Goal: Task Accomplishment & Management: Manage account settings

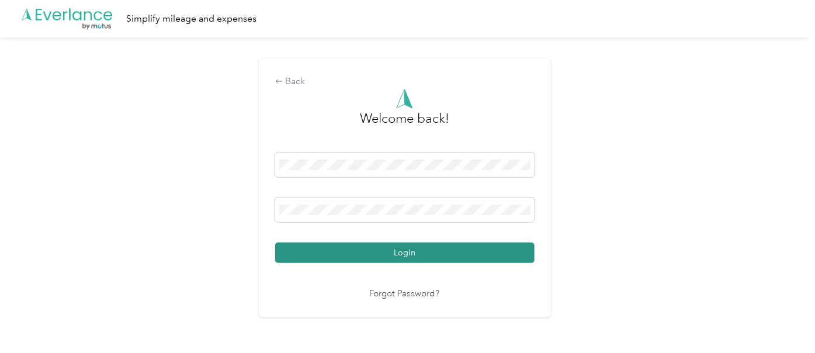
click at [379, 254] on button "Login" at bounding box center [404, 252] width 259 height 20
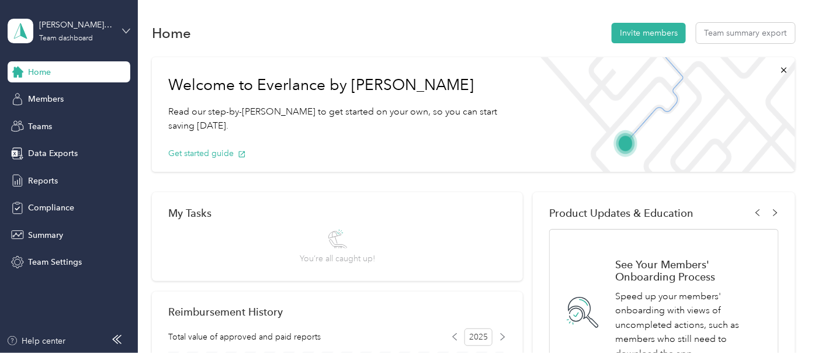
click at [129, 27] on icon at bounding box center [126, 31] width 8 height 8
click at [67, 119] on div "Personal dashboard" at bounding box center [55, 122] width 74 height 12
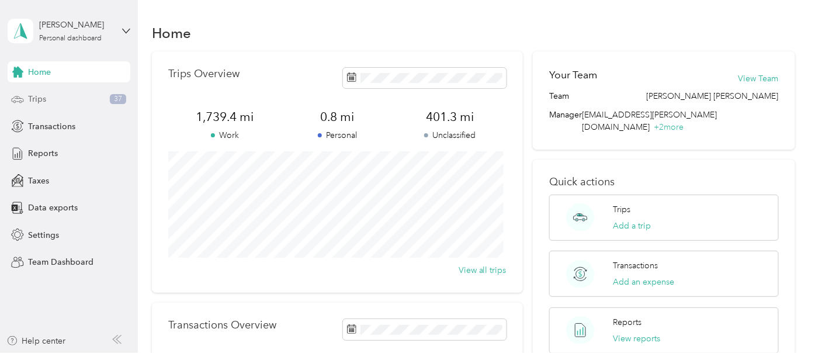
click at [32, 98] on span "Trips" at bounding box center [37, 99] width 18 height 12
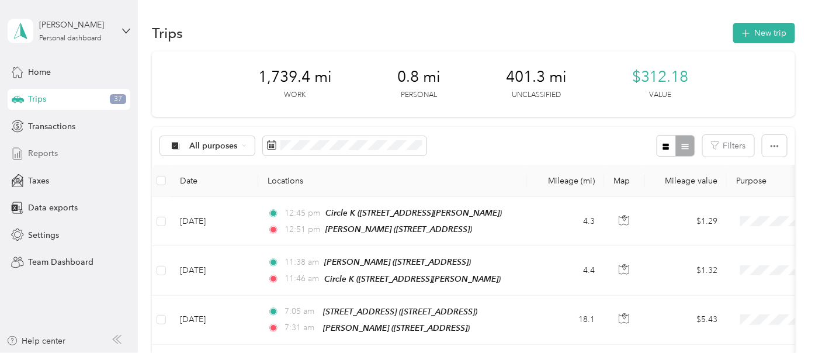
click at [41, 151] on span "Reports" at bounding box center [43, 153] width 30 height 12
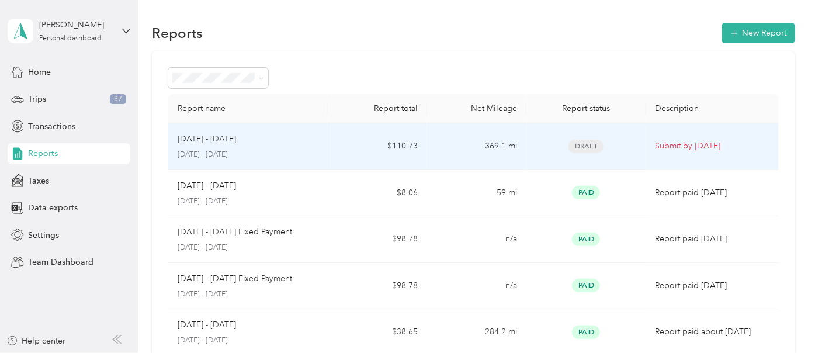
click at [398, 143] on td "$110.73" at bounding box center [377, 146] width 99 height 47
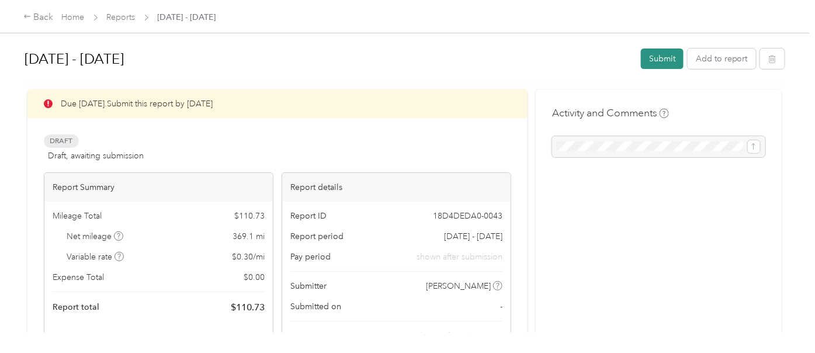
click at [656, 61] on button "Submit" at bounding box center [662, 58] width 43 height 20
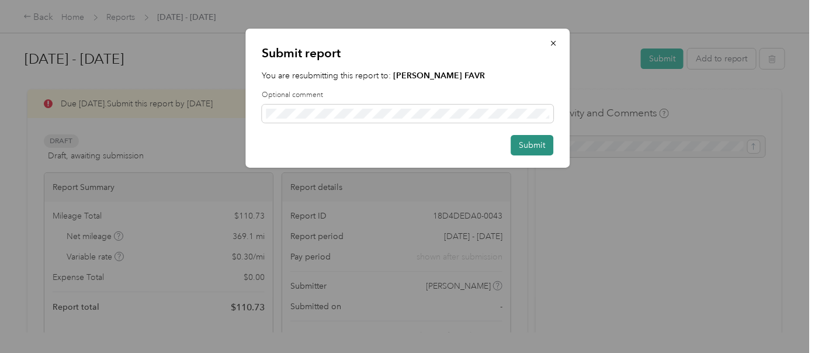
click at [529, 141] on button "Submit" at bounding box center [532, 145] width 43 height 20
